Goal: Task Accomplishment & Management: Manage account settings

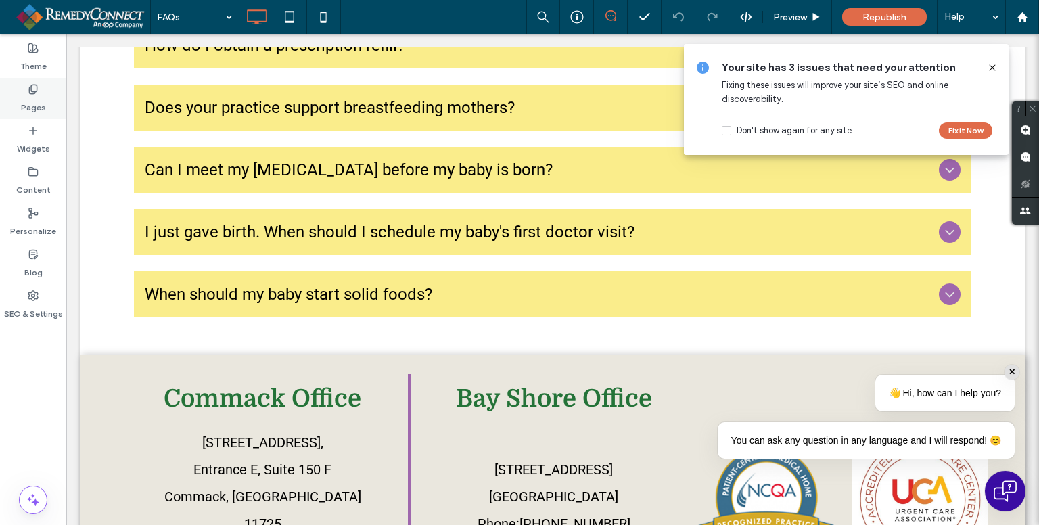
click at [19, 99] on div "Pages" at bounding box center [33, 98] width 66 height 41
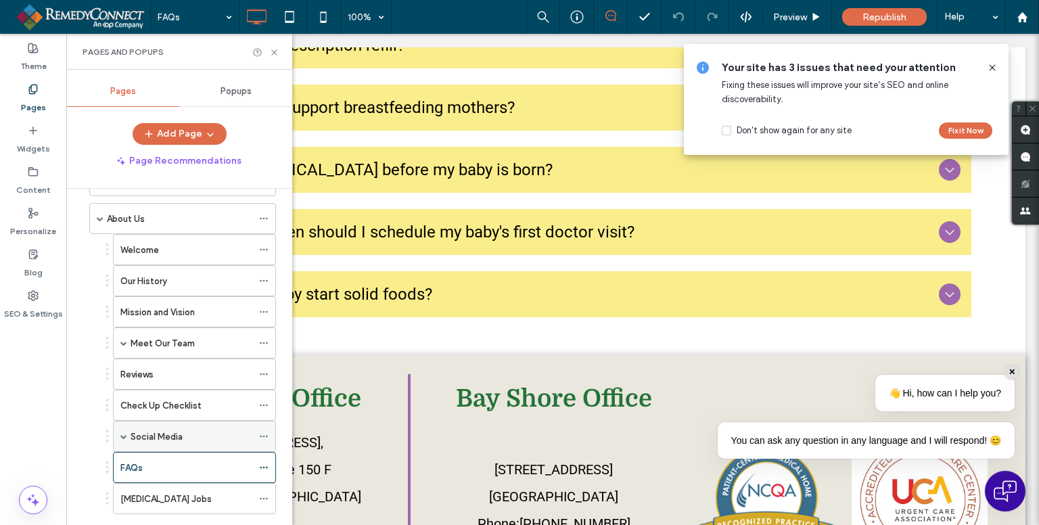
scroll to position [135, 0]
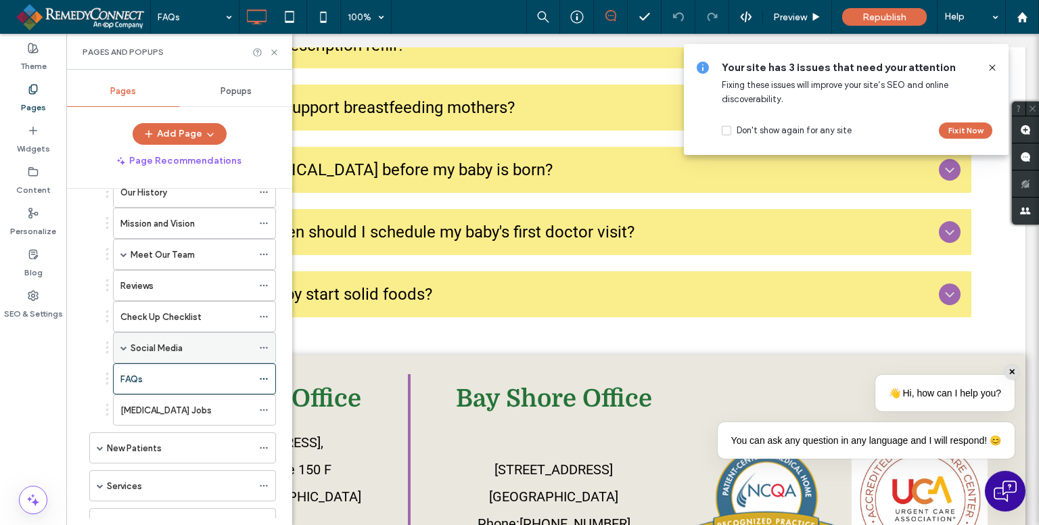
click at [170, 344] on label "Social Media" at bounding box center [156, 348] width 52 height 24
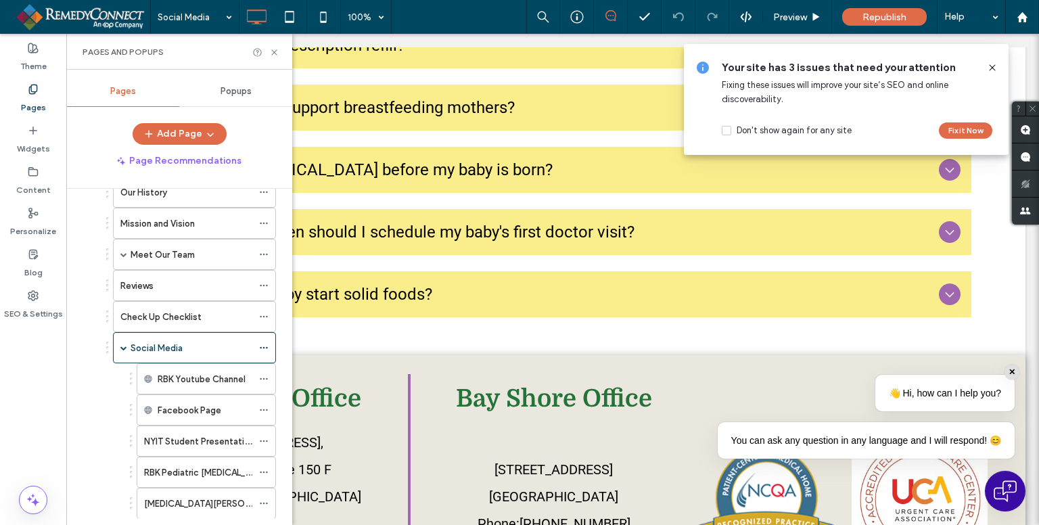
click at [272, 51] on icon at bounding box center [274, 52] width 10 height 10
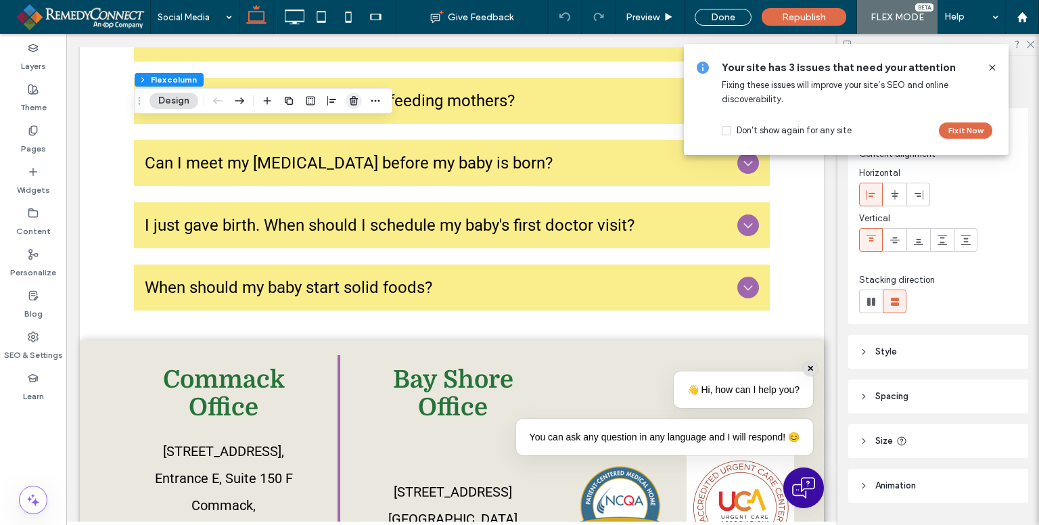
click at [354, 103] on icon "button" at bounding box center [353, 100] width 11 height 11
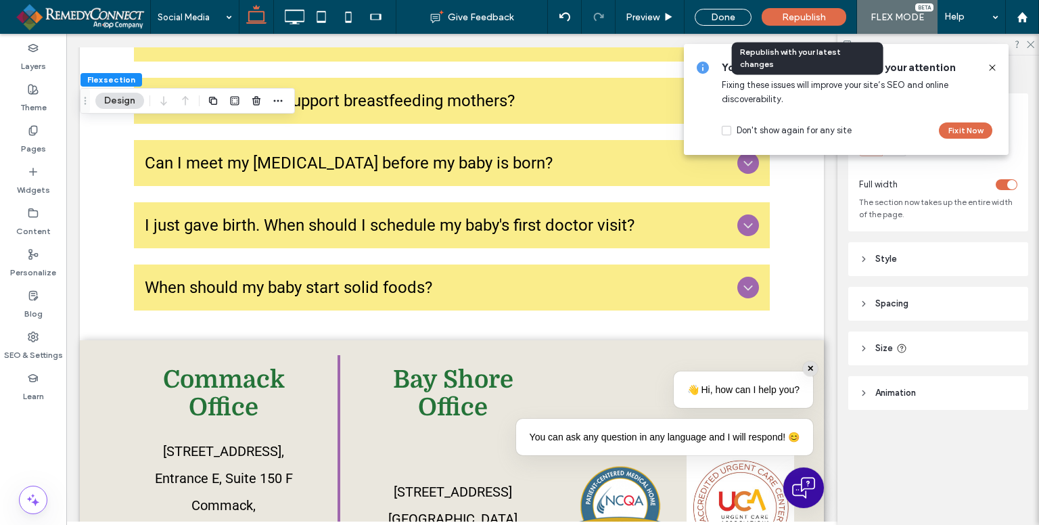
click at [799, 15] on span "Republish" at bounding box center [804, 16] width 44 height 11
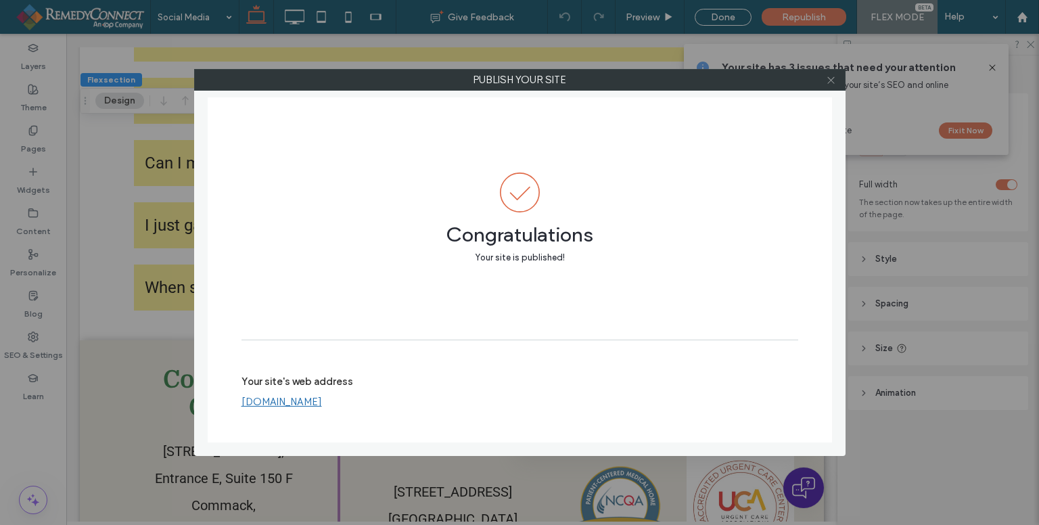
click at [832, 84] on icon at bounding box center [831, 80] width 10 height 10
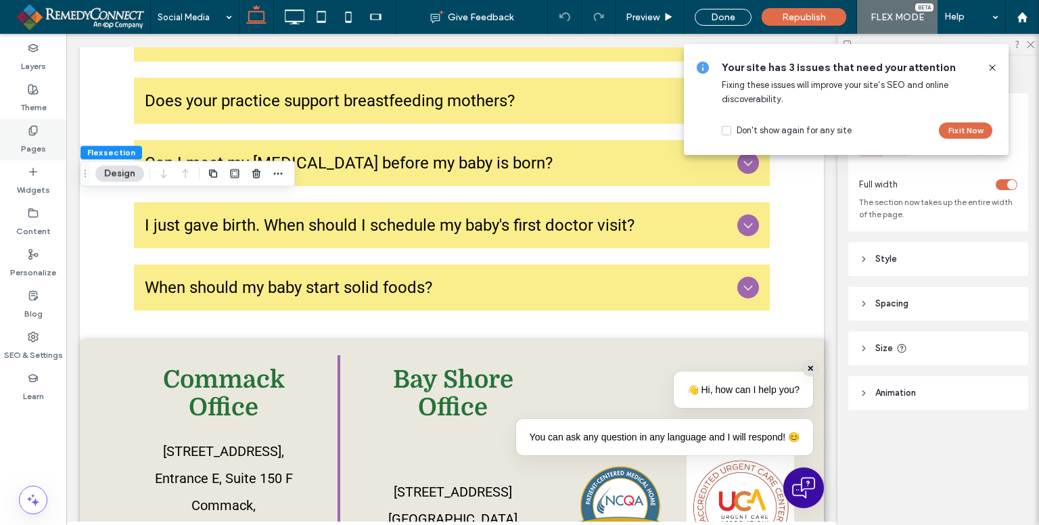
click at [30, 156] on div "Pages" at bounding box center [33, 139] width 66 height 41
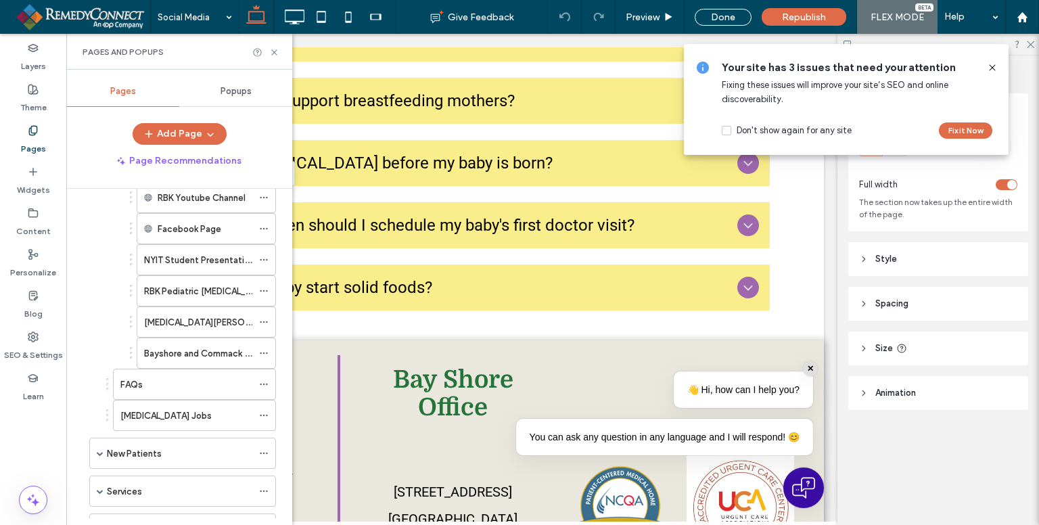
scroll to position [338, 0]
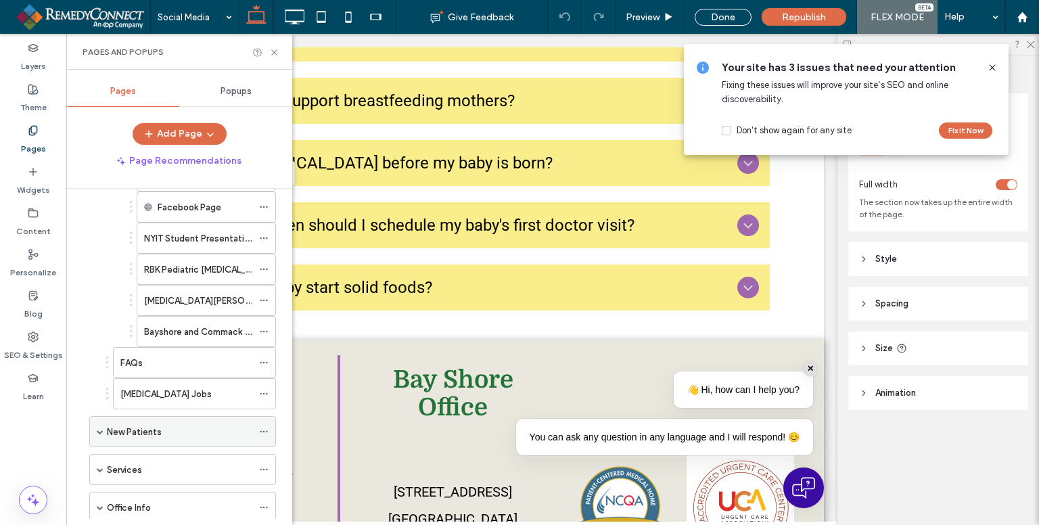
click at [97, 428] on span at bounding box center [100, 431] width 7 height 7
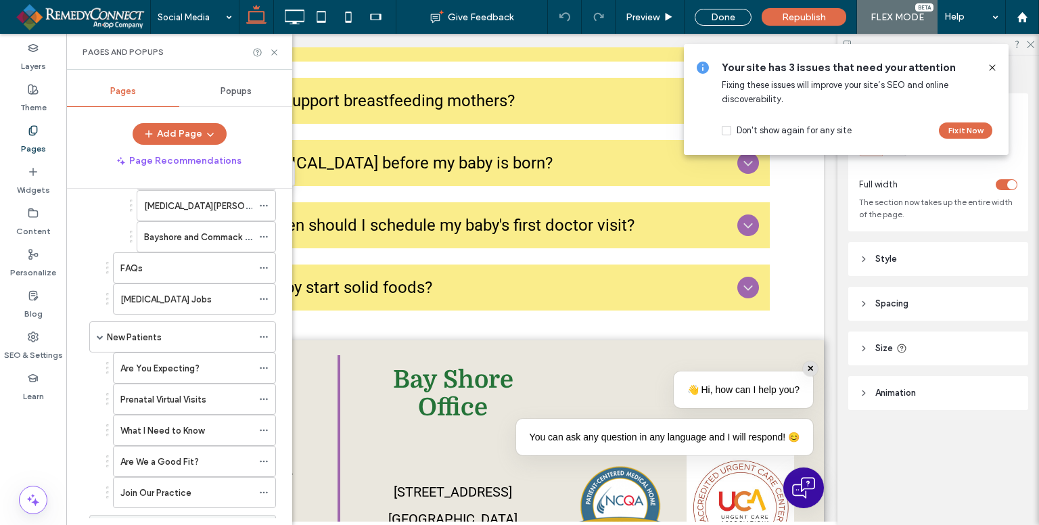
scroll to position [541, 0]
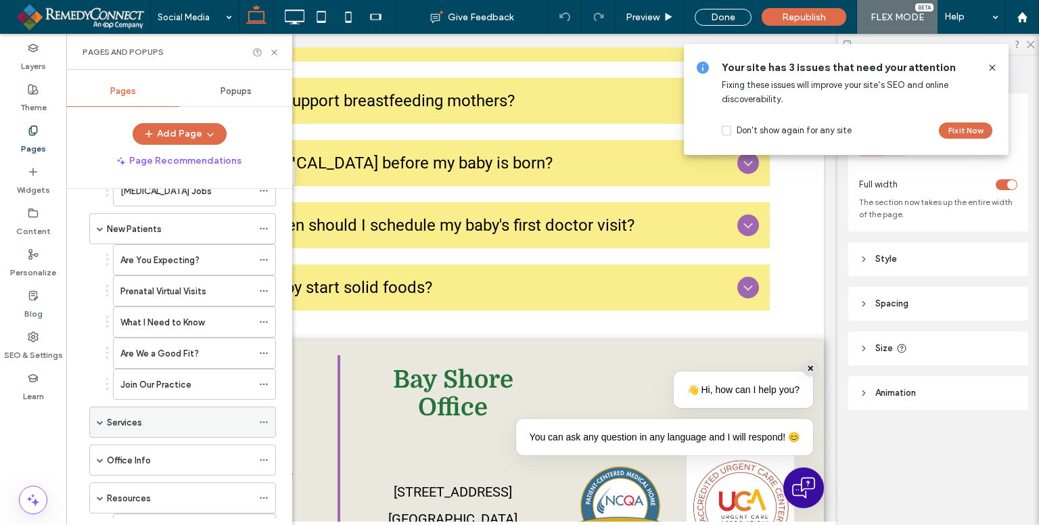
click at [97, 419] on span at bounding box center [100, 422] width 7 height 7
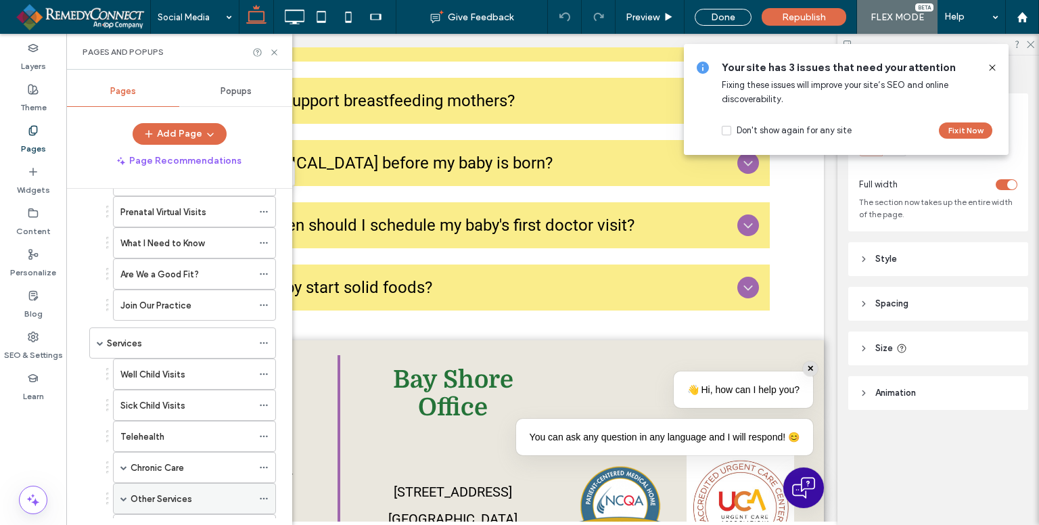
scroll to position [676, 0]
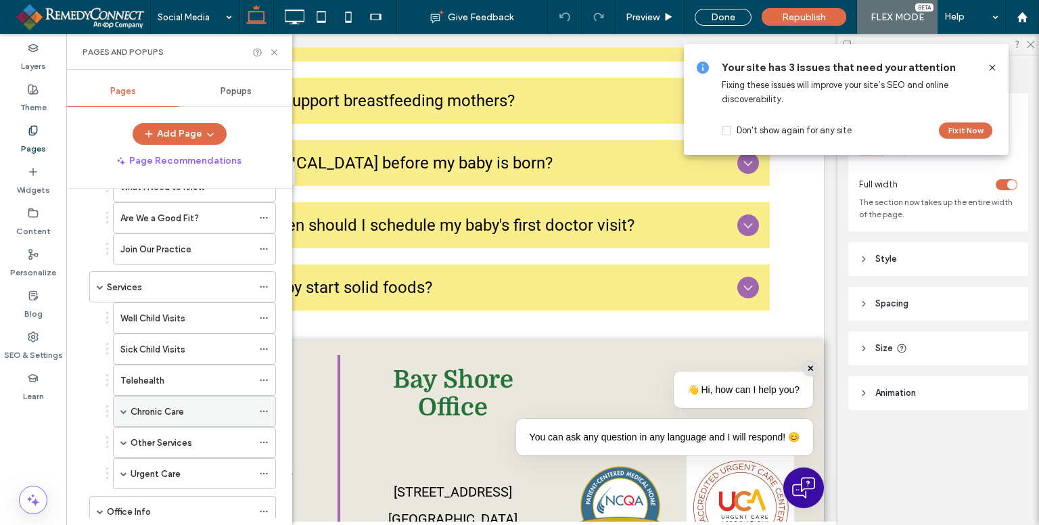
click at [170, 403] on label "Chronic Care" at bounding box center [156, 412] width 53 height 24
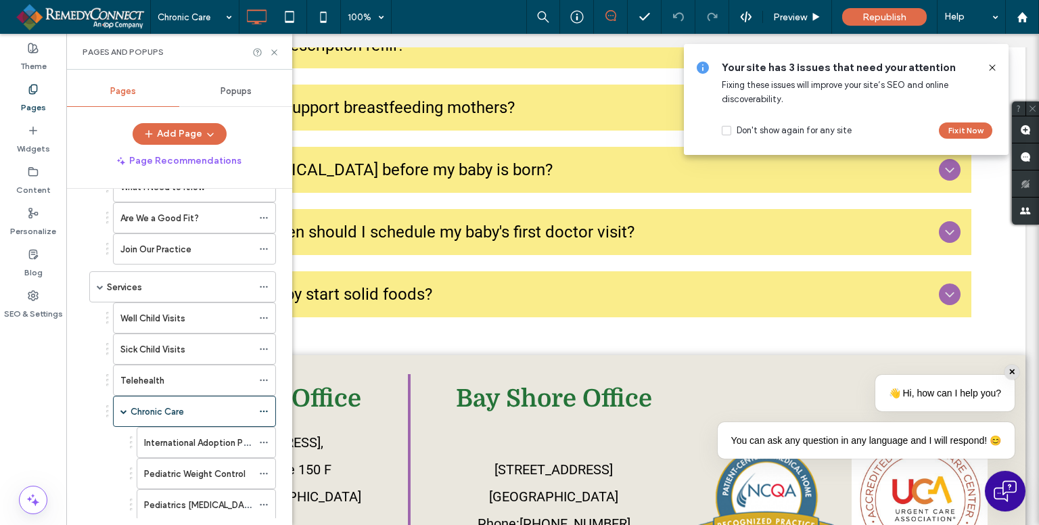
click at [272, 52] on div at bounding box center [519, 262] width 1039 height 525
click at [272, 51] on icon at bounding box center [274, 52] width 10 height 10
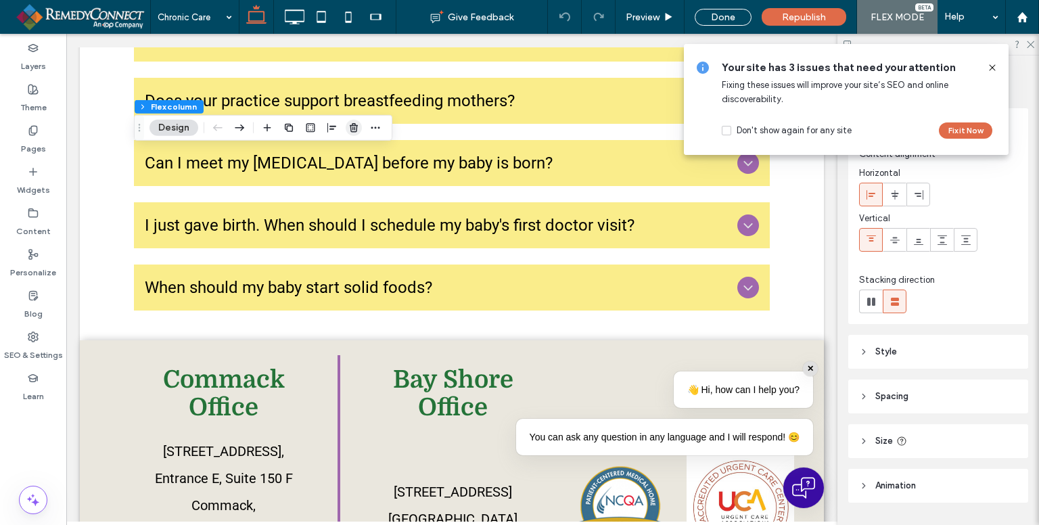
click at [354, 124] on use "button" at bounding box center [354, 127] width 8 height 9
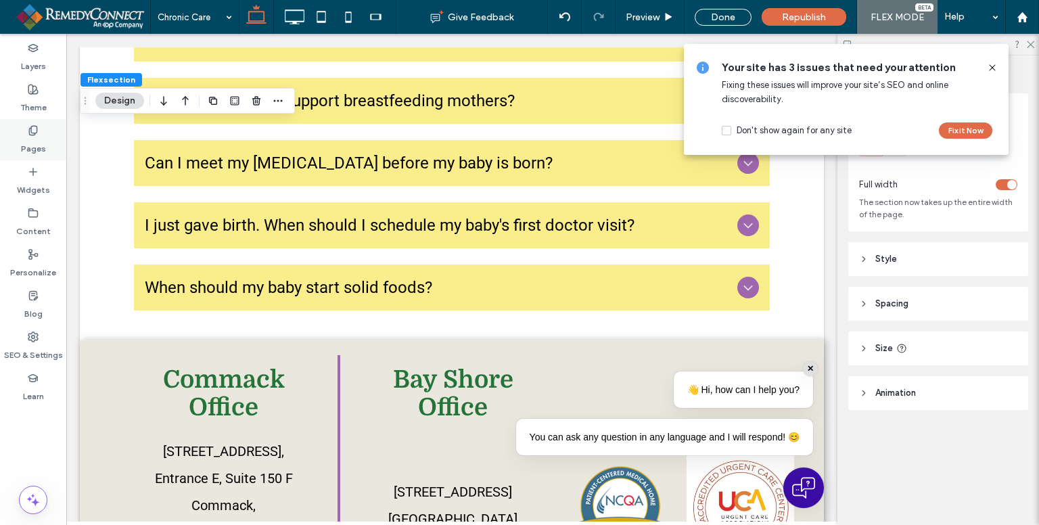
click at [30, 136] on label "Pages" at bounding box center [33, 145] width 25 height 19
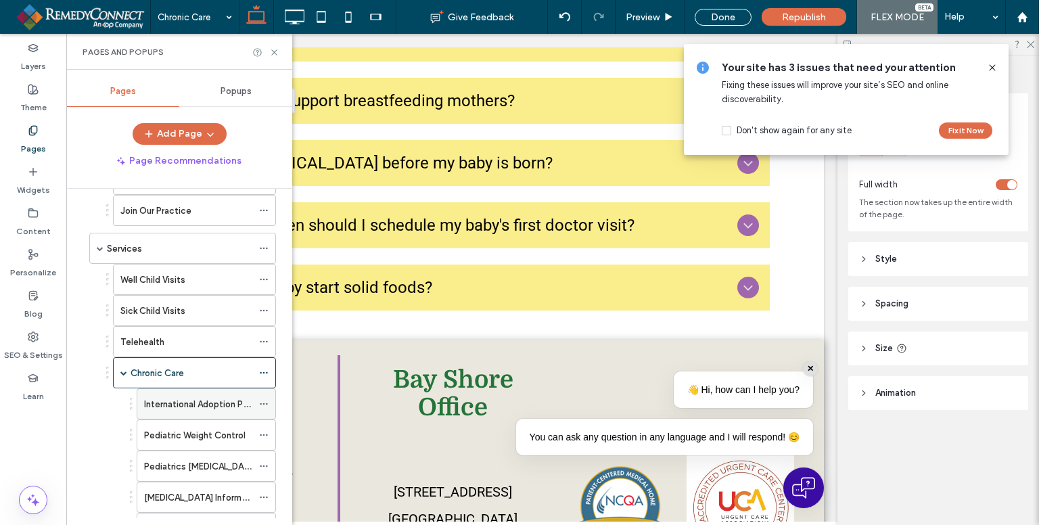
scroll to position [744, 0]
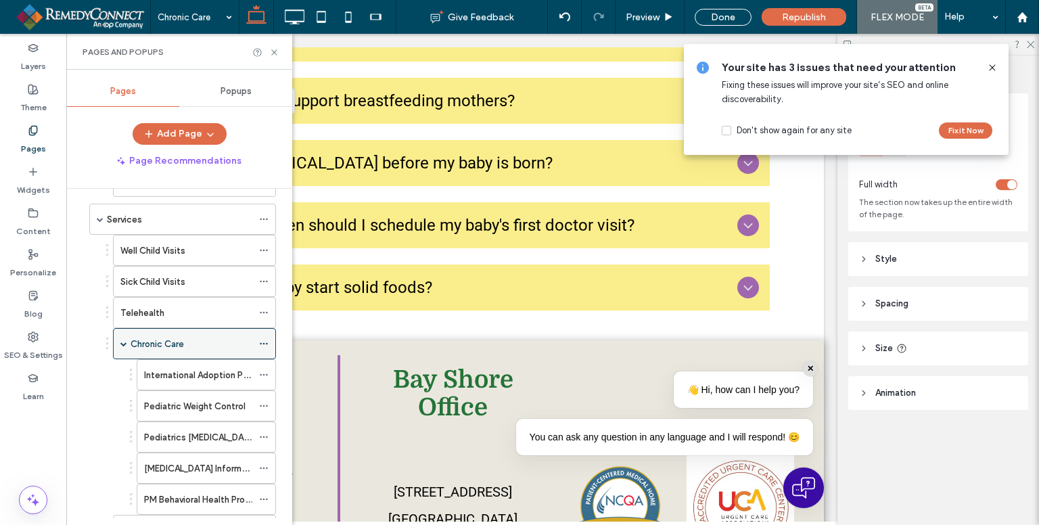
click at [122, 340] on span at bounding box center [123, 343] width 7 height 7
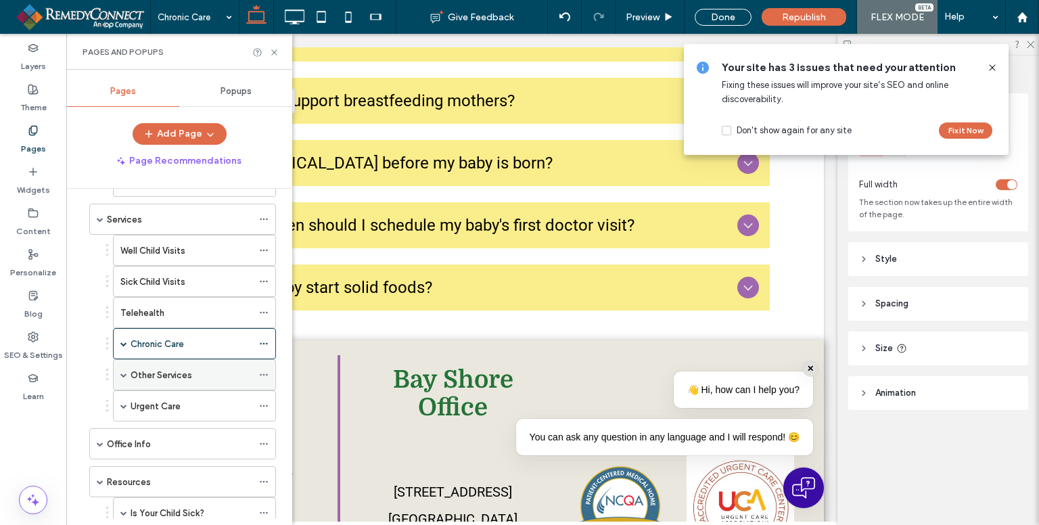
click at [118, 370] on div "Other Services" at bounding box center [194, 374] width 163 height 31
click at [146, 369] on label "Other Services" at bounding box center [161, 375] width 62 height 24
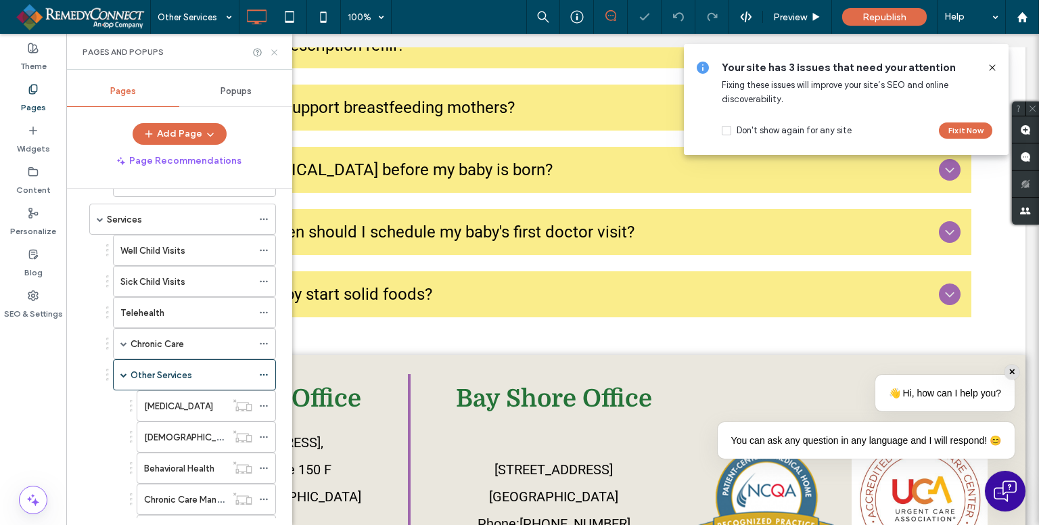
click at [274, 53] on icon at bounding box center [274, 52] width 10 height 10
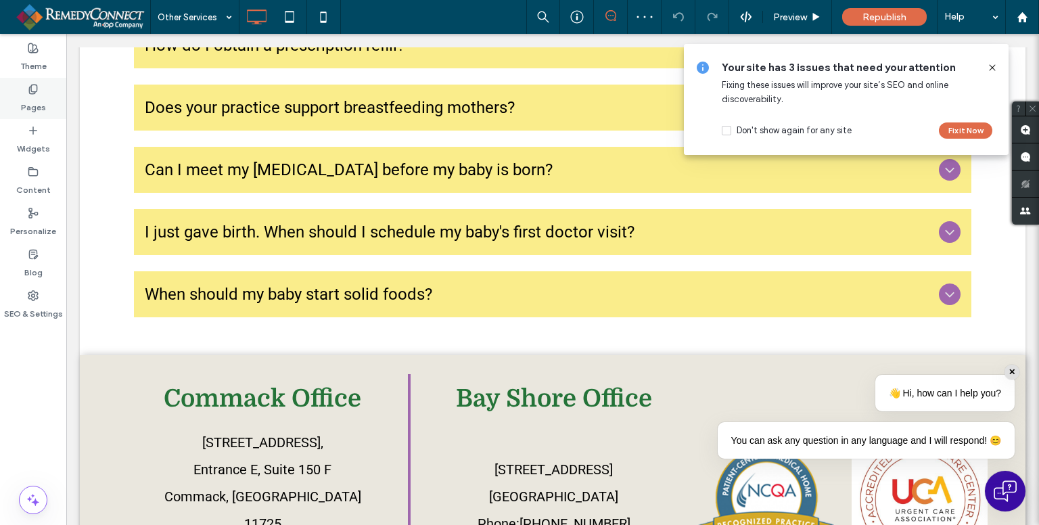
click at [55, 99] on div "Pages" at bounding box center [33, 98] width 66 height 41
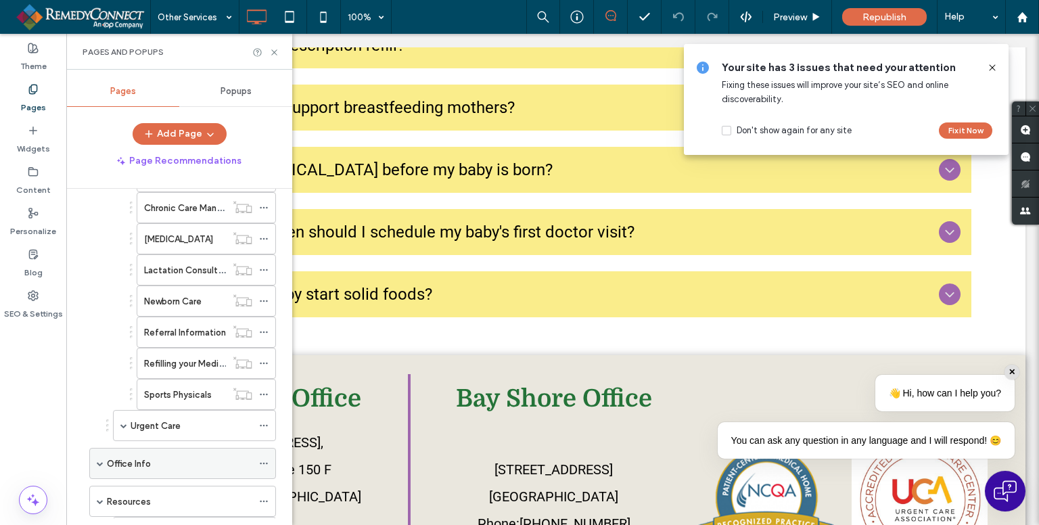
scroll to position [1082, 0]
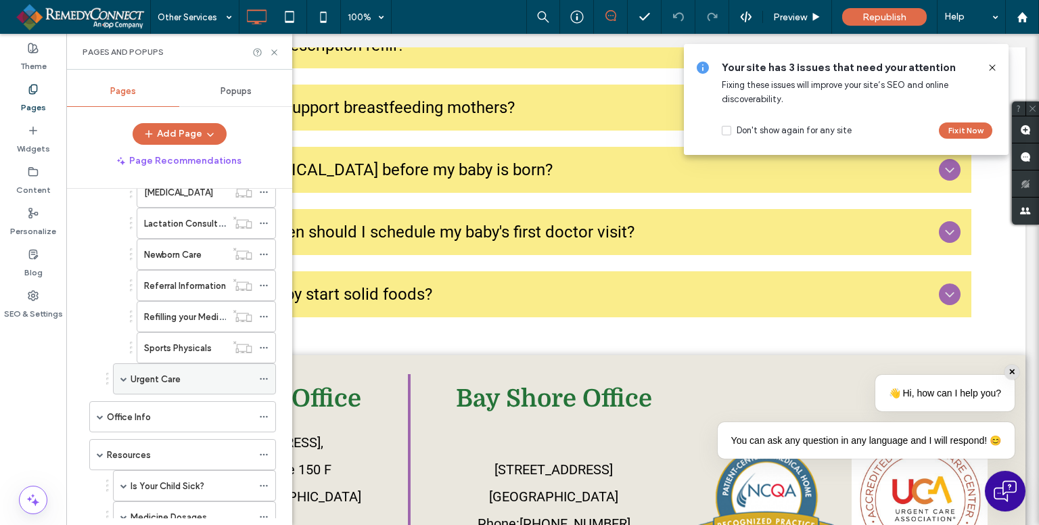
click at [168, 372] on label "Urgent Care" at bounding box center [155, 379] width 50 height 24
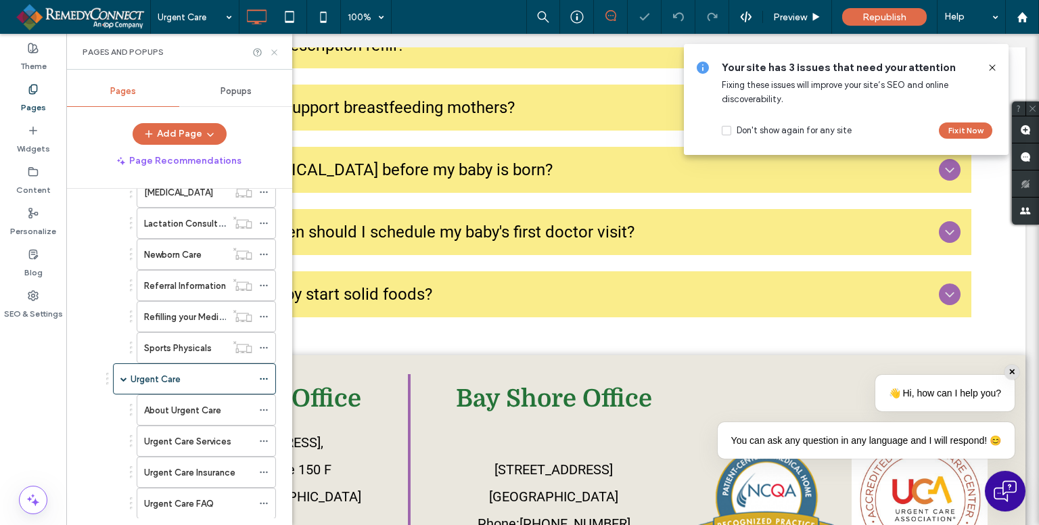
click at [276, 52] on icon at bounding box center [274, 52] width 10 height 10
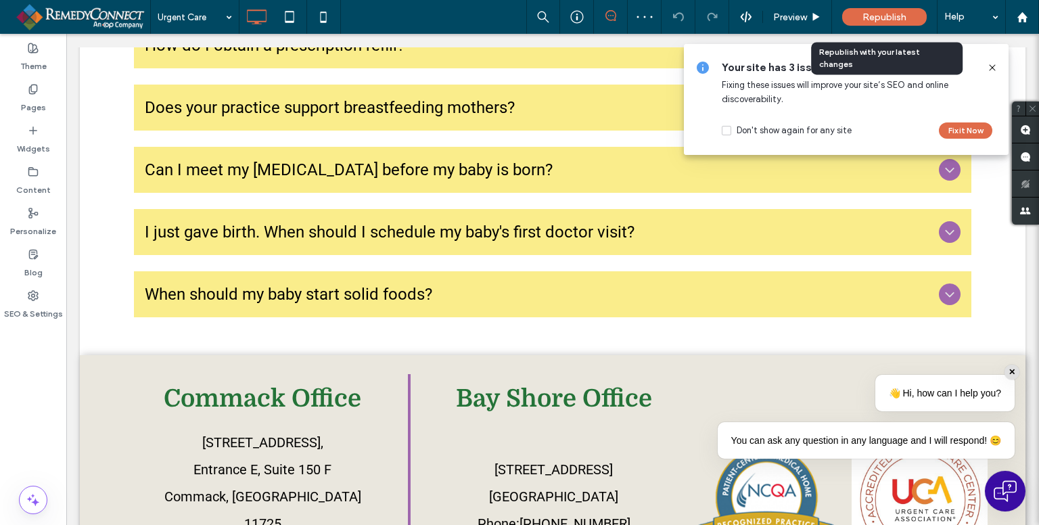
click at [898, 18] on span "Republish" at bounding box center [884, 16] width 44 height 11
